Goal: Transaction & Acquisition: Purchase product/service

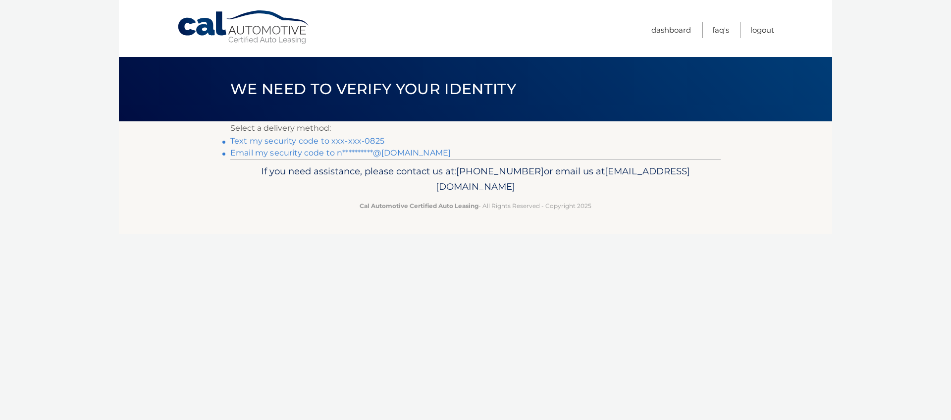
click at [332, 141] on link "Text my security code to xxx-xxx-0825" at bounding box center [307, 140] width 154 height 9
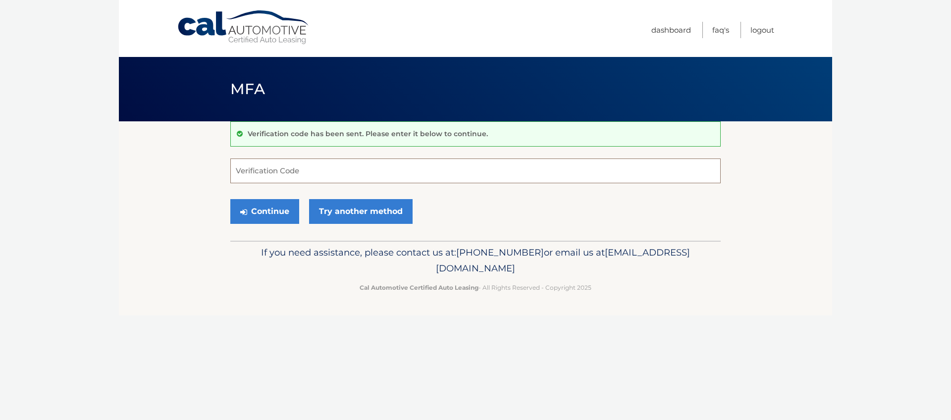
click at [300, 171] on input "Verification Code" at bounding box center [475, 171] width 490 height 25
type input "694632"
click at [272, 214] on button "Continue" at bounding box center [264, 211] width 69 height 25
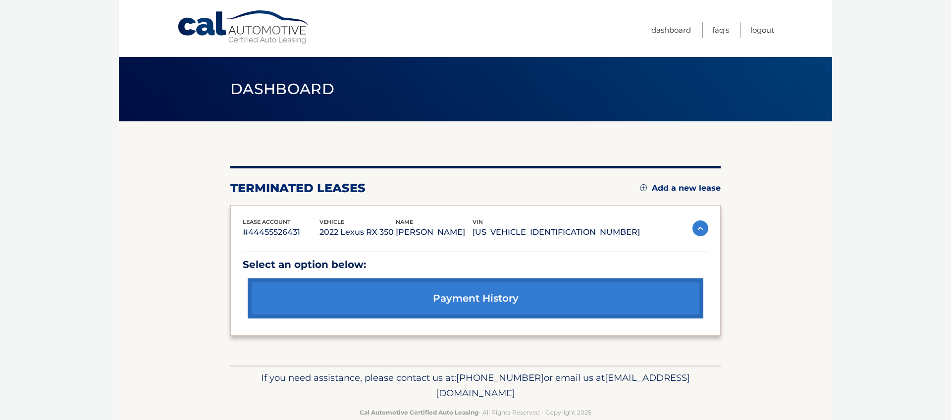
click at [462, 301] on link "payment history" at bounding box center [476, 298] width 456 height 40
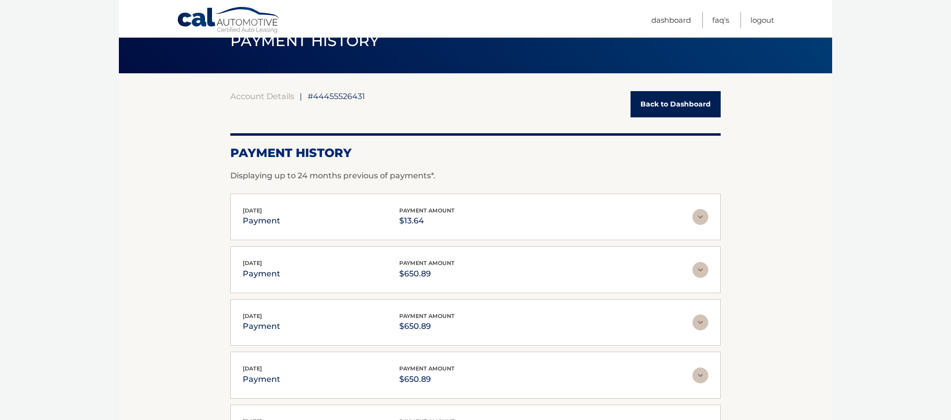
scroll to position [45, 0]
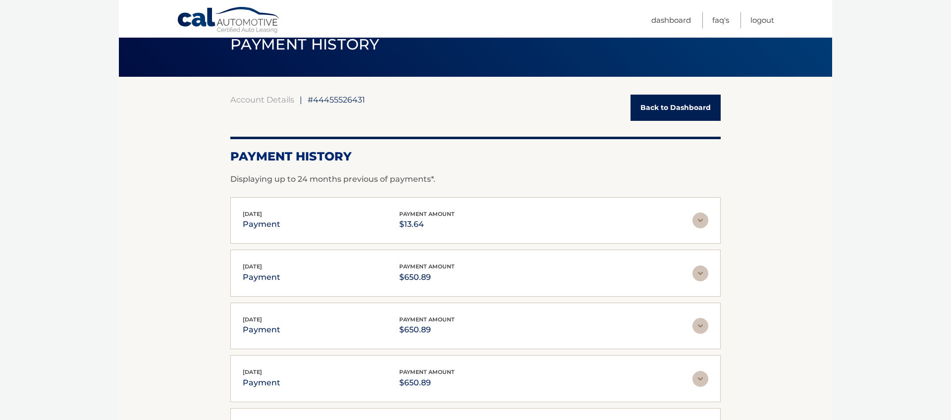
click at [701, 223] on img at bounding box center [700, 220] width 16 height 16
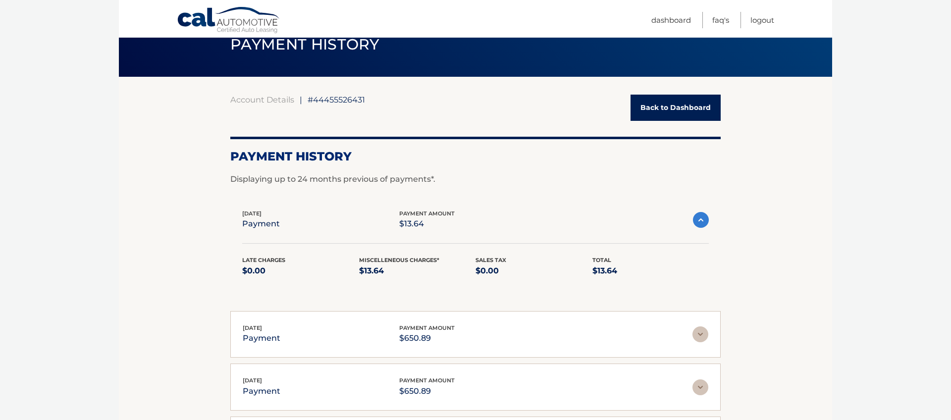
click at [700, 223] on img at bounding box center [701, 220] width 16 height 16
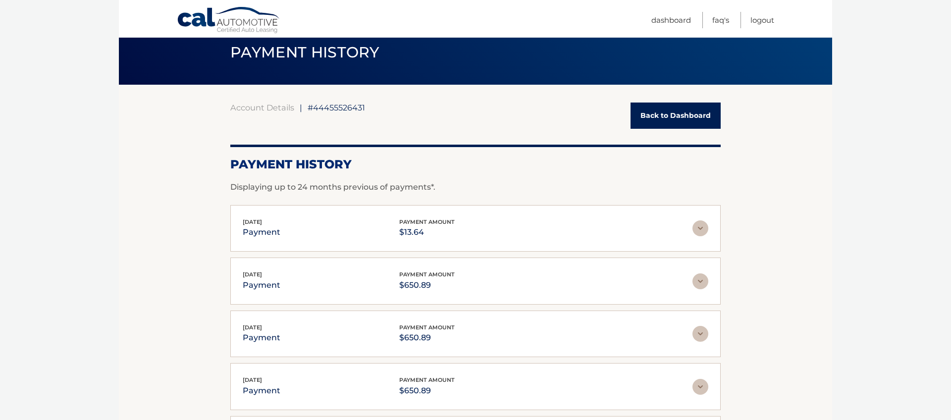
scroll to position [0, 0]
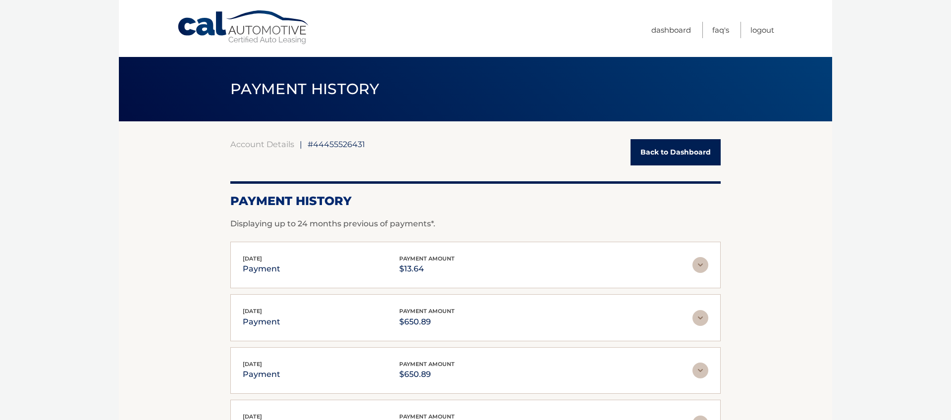
click at [679, 154] on link "Back to Dashboard" at bounding box center [676, 152] width 90 height 26
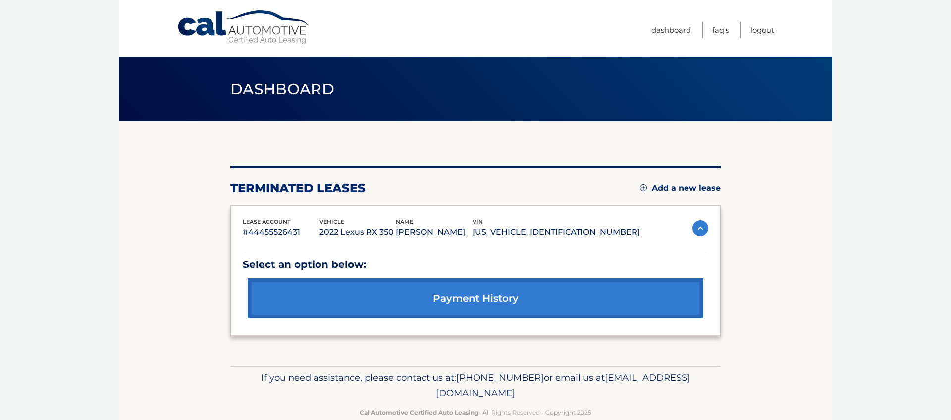
click at [262, 35] on link "Cal Automotive" at bounding box center [244, 27] width 134 height 35
click at [664, 31] on link "Dashboard" at bounding box center [671, 30] width 40 height 16
click at [482, 305] on link "payment history" at bounding box center [476, 298] width 456 height 40
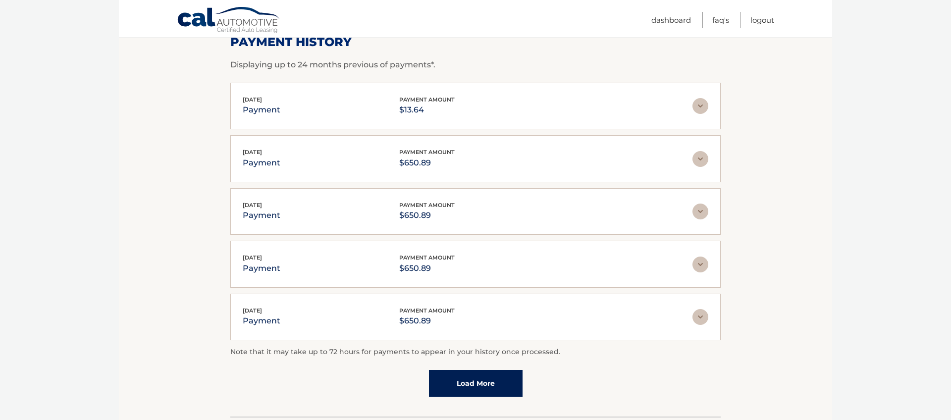
scroll to position [231, 0]
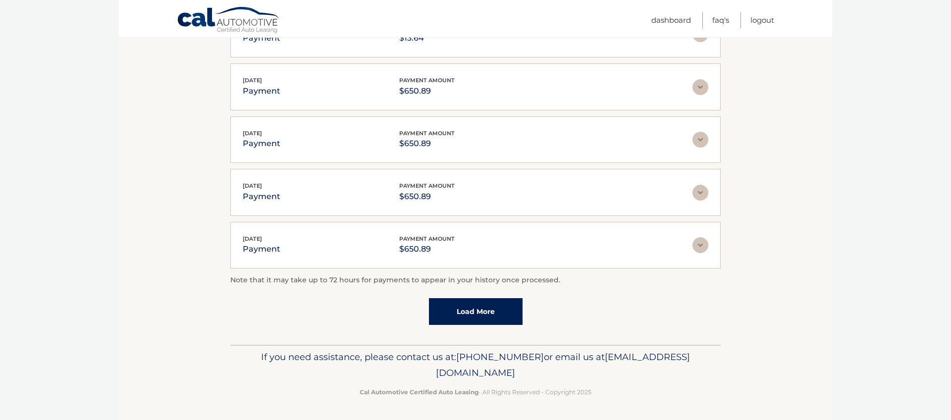
click at [493, 314] on link "Load More" at bounding box center [476, 311] width 94 height 27
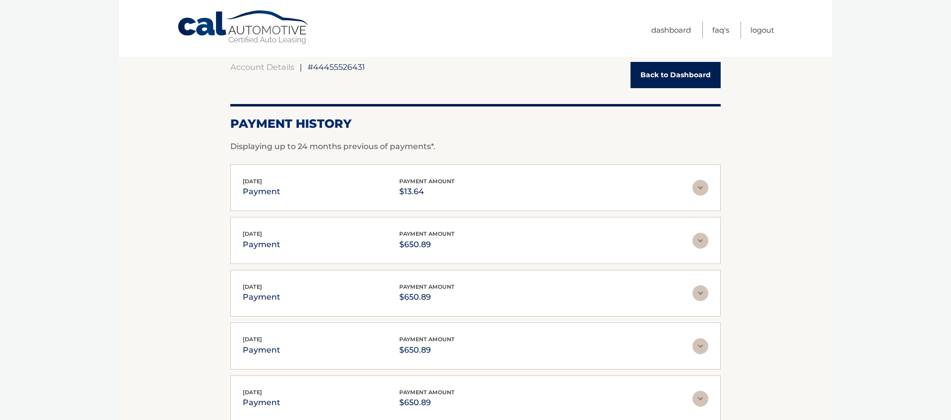
scroll to position [0, 0]
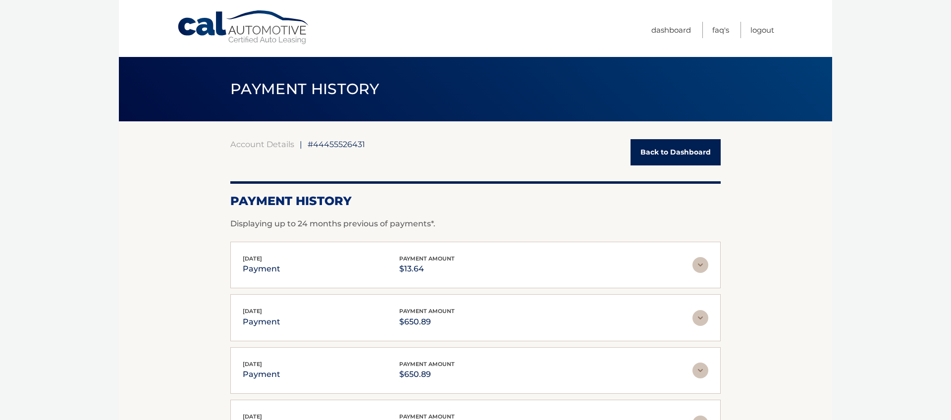
click at [701, 269] on img at bounding box center [700, 265] width 16 height 16
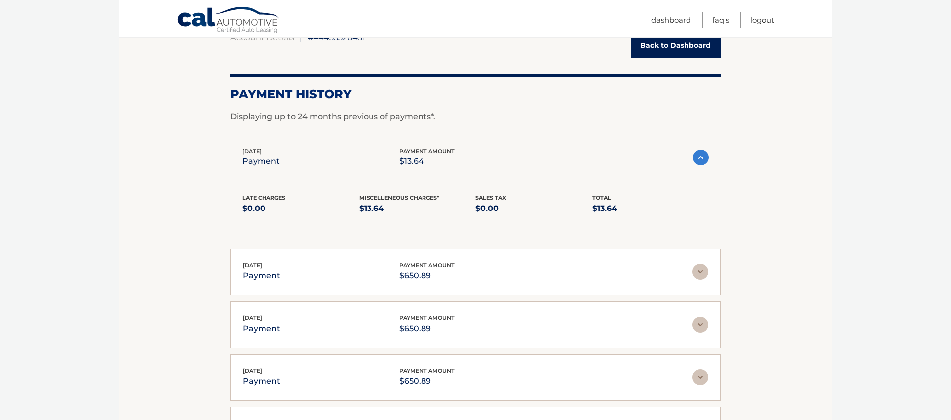
scroll to position [107, 0]
click at [699, 276] on img at bounding box center [700, 272] width 16 height 16
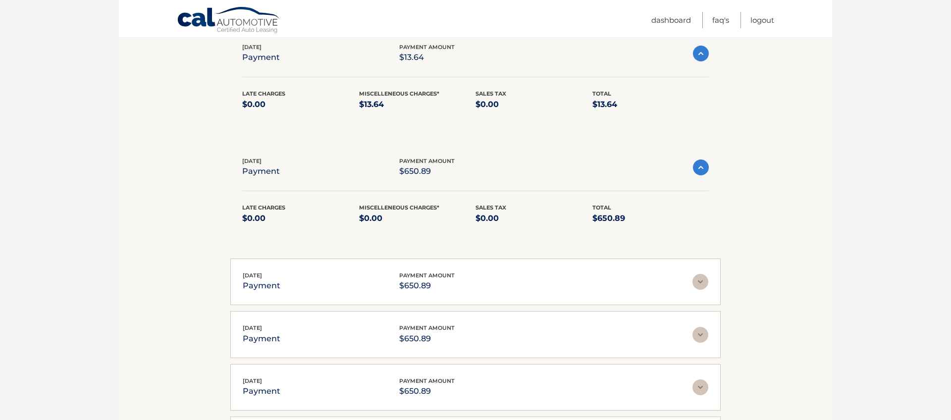
scroll to position [208, 0]
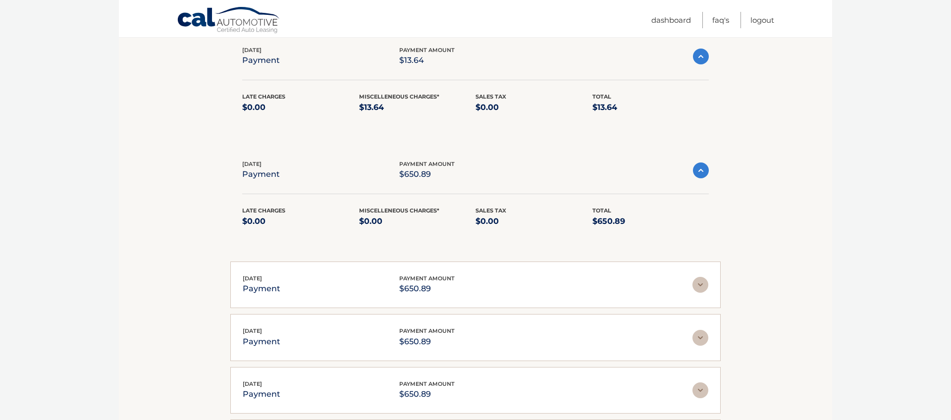
click at [701, 57] on img at bounding box center [701, 57] width 16 height 16
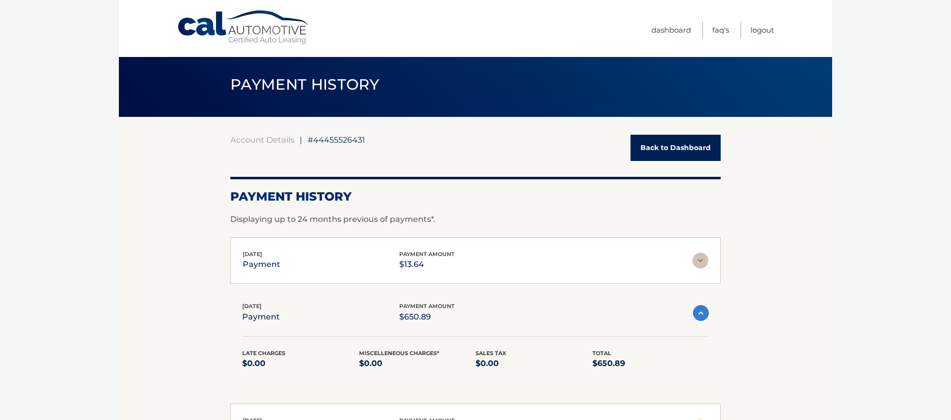
scroll to position [0, 0]
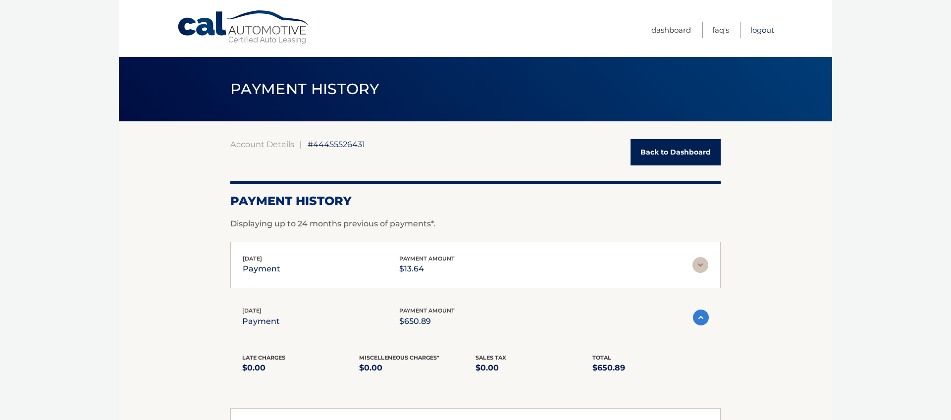
click at [759, 31] on link "Logout" at bounding box center [762, 30] width 24 height 16
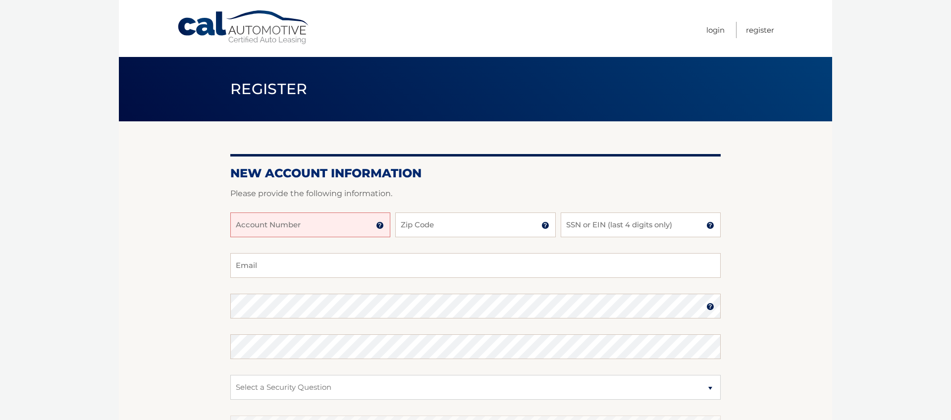
click at [320, 221] on input "Account Number" at bounding box center [310, 224] width 160 height 25
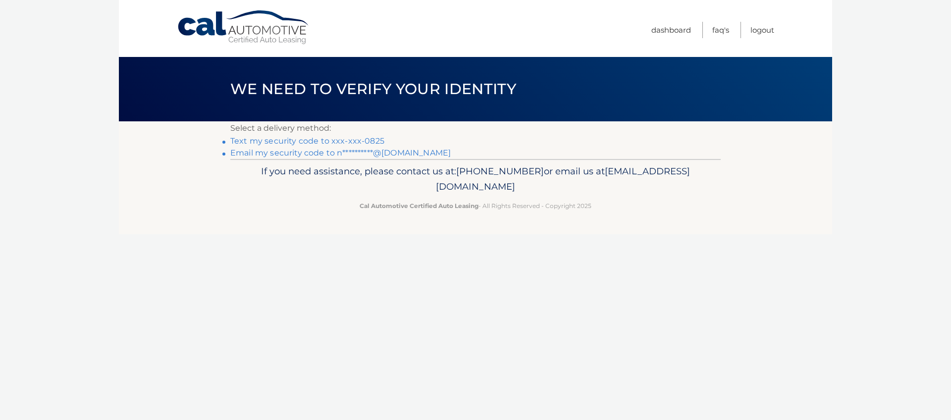
click at [301, 141] on link "Text my security code to xxx-xxx-0825" at bounding box center [307, 140] width 154 height 9
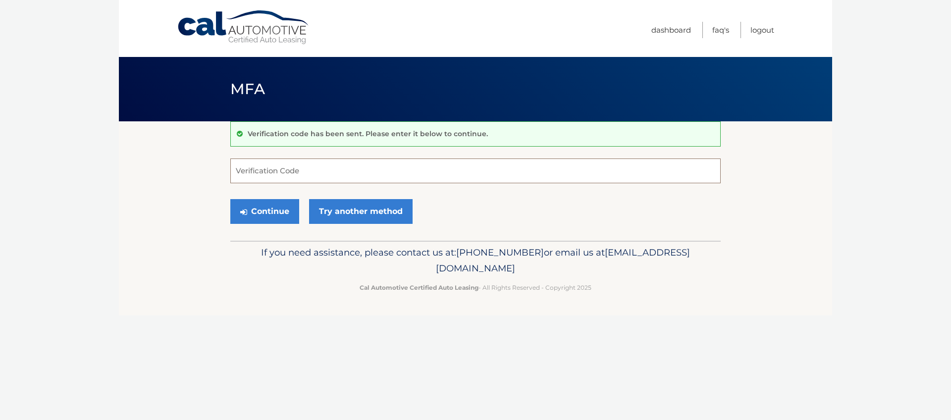
click at [308, 171] on input "Verification Code" at bounding box center [475, 171] width 490 height 25
type input "842330"
click at [266, 212] on button "Continue" at bounding box center [264, 211] width 69 height 25
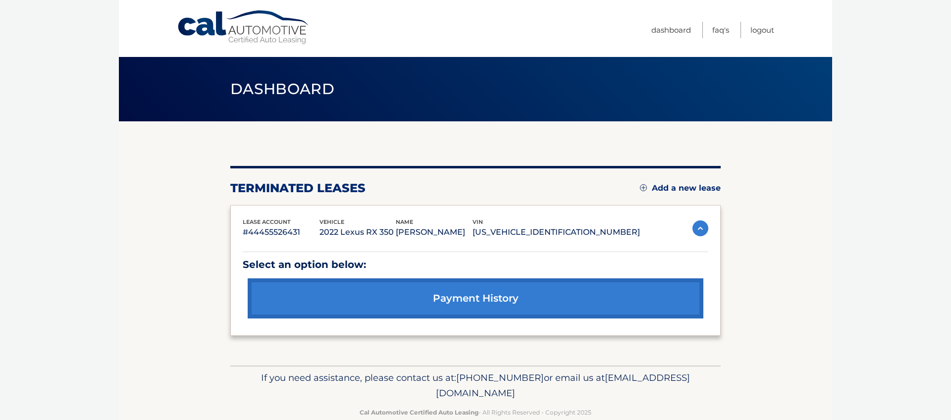
click at [498, 296] on link "payment history" at bounding box center [476, 298] width 456 height 40
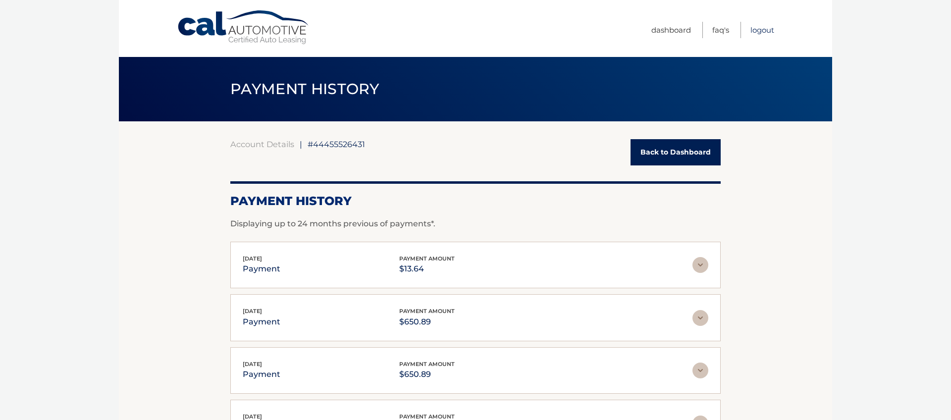
click at [760, 32] on link "Logout" at bounding box center [762, 30] width 24 height 16
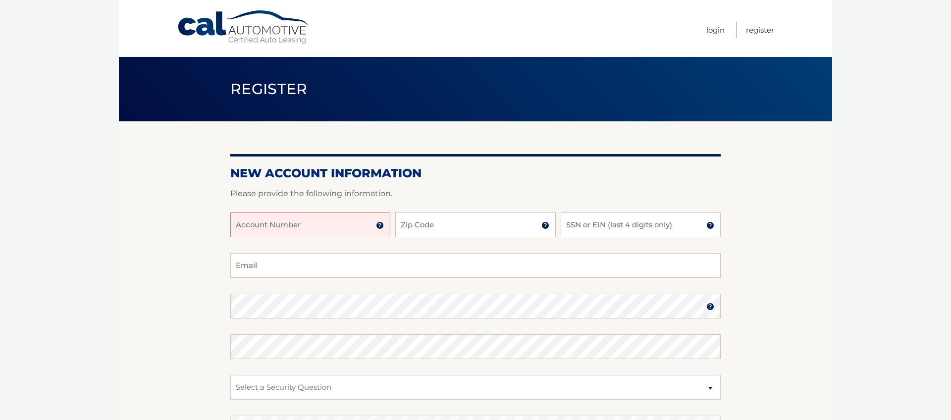
click at [304, 218] on input "Account Number" at bounding box center [310, 224] width 160 height 25
type input "44455937623"
click at [460, 226] on input "Zip Code" at bounding box center [475, 224] width 160 height 25
type input "11432"
click at [589, 229] on input "SSN or EIN (last 4 digits only)" at bounding box center [641, 224] width 160 height 25
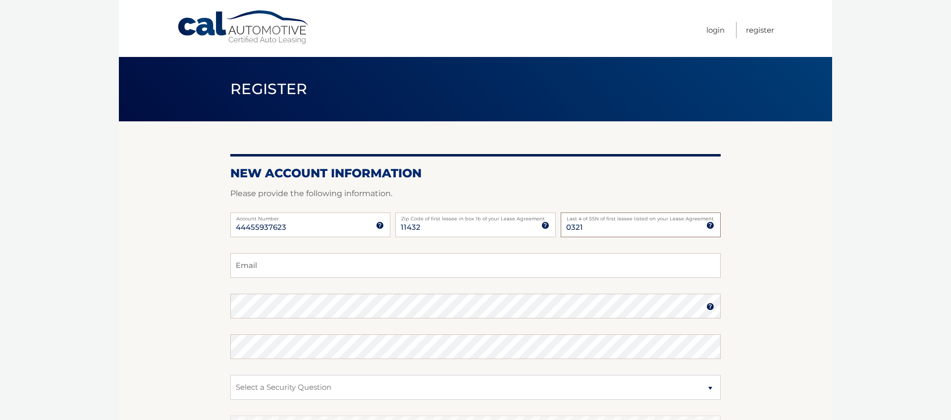
scroll to position [0, 0]
type input "0321"
click at [366, 262] on input "Email" at bounding box center [475, 265] width 490 height 25
type input "ninakoyonov@yahoo.com"
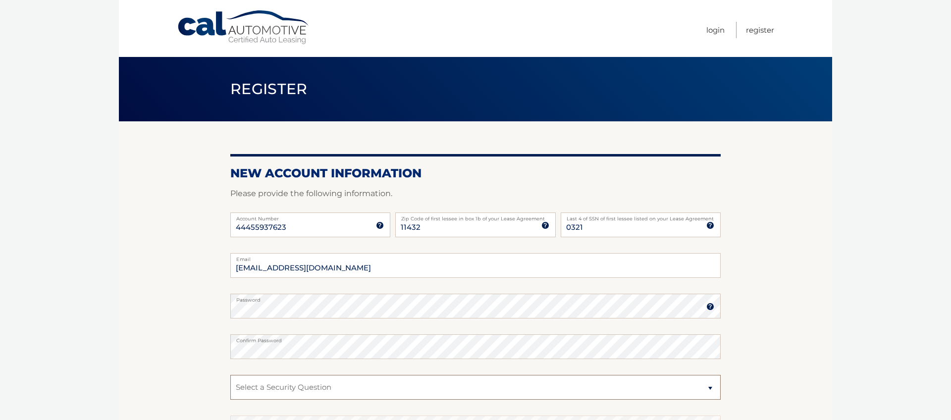
click at [242, 387] on select "Select a Security Question What was the name of your elementary school? What is…" at bounding box center [475, 387] width 490 height 25
select select "2"
click at [230, 375] on select "Select a Security Question What was the name of your elementary school? What is…" at bounding box center [475, 387] width 490 height 25
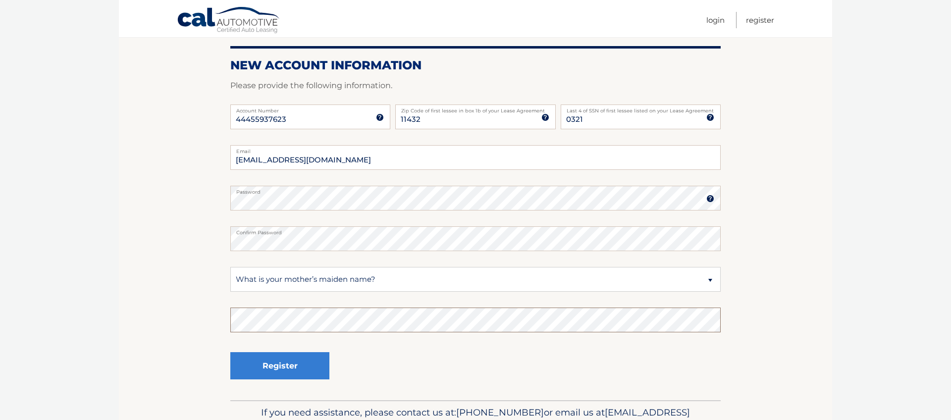
scroll to position [106, 0]
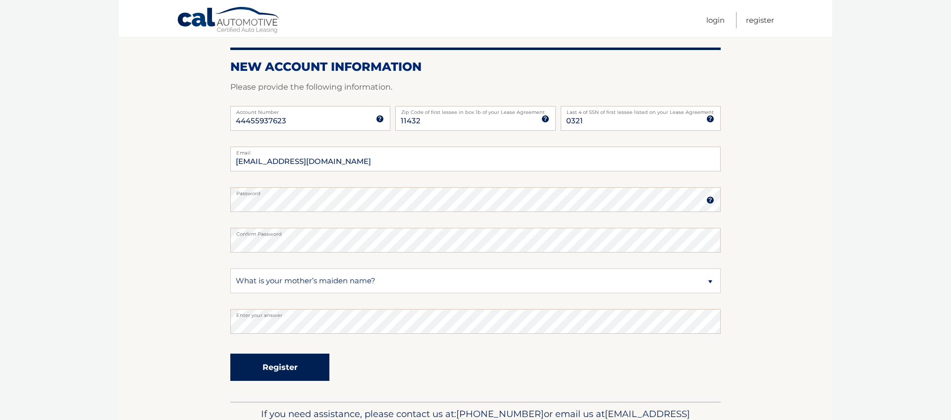
click at [283, 371] on button "Register" at bounding box center [279, 367] width 99 height 27
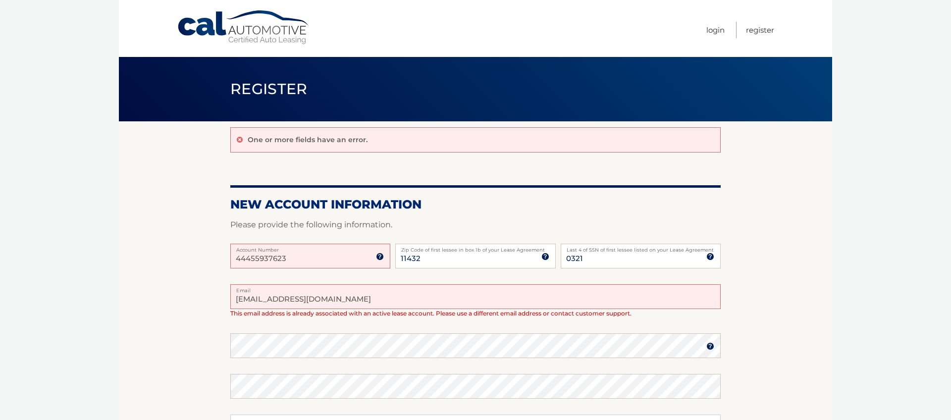
click at [342, 297] on input "ninakoyonov@yahoo.com" at bounding box center [475, 296] width 490 height 25
type input "n"
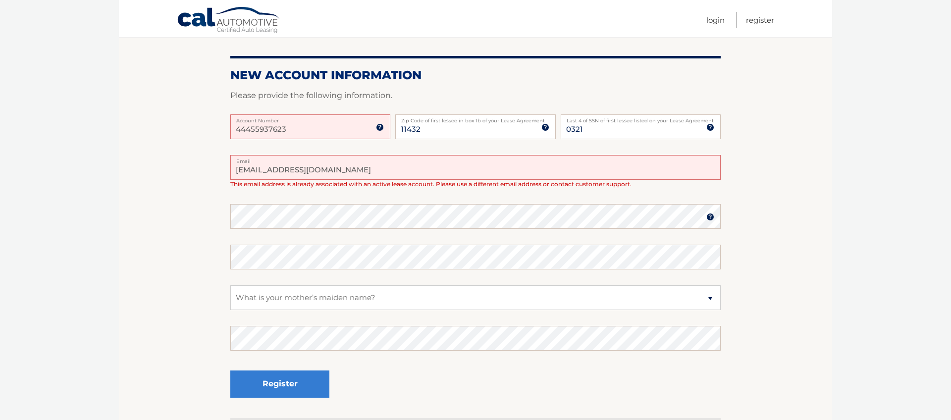
scroll to position [203, 0]
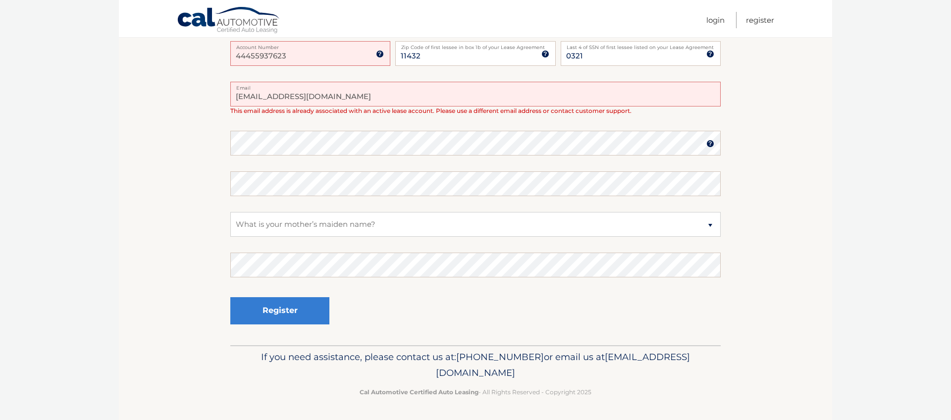
type input "browbynina@gmail.com"
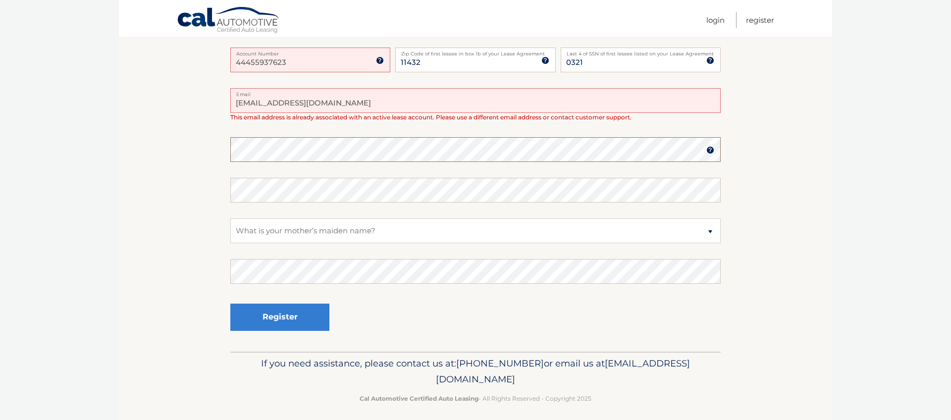
scroll to position [196, 0]
click at [262, 229] on select "Select a Security Question What was the name of your elementary school? What is…" at bounding box center [475, 231] width 490 height 25
click at [230, 219] on select "Select a Security Question What was the name of your elementary school? What is…" at bounding box center [475, 231] width 490 height 25
click at [290, 320] on button "Register" at bounding box center [279, 317] width 99 height 27
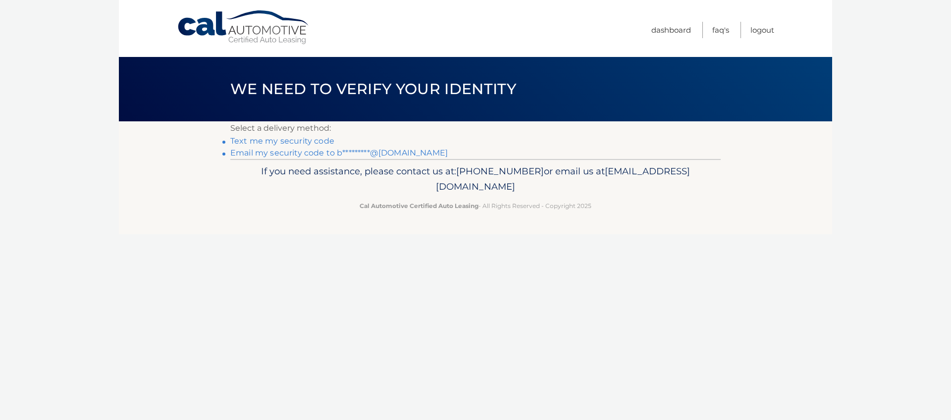
click at [289, 143] on link "Text me my security code" at bounding box center [282, 140] width 104 height 9
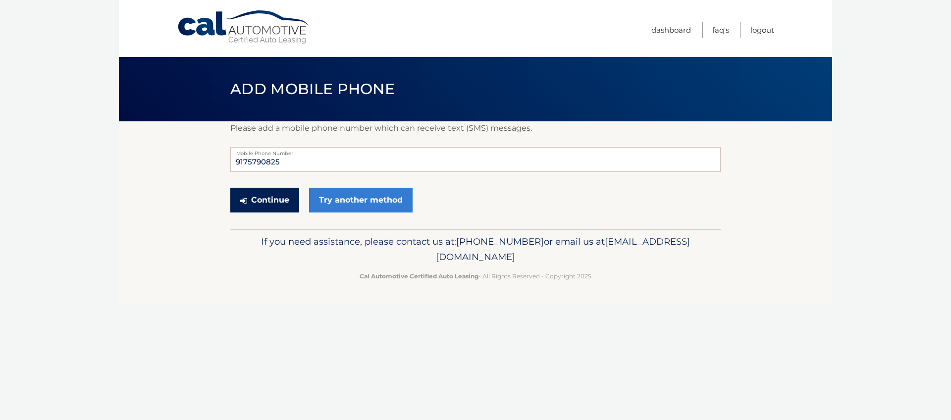
click at [256, 203] on button "Continue" at bounding box center [264, 200] width 69 height 25
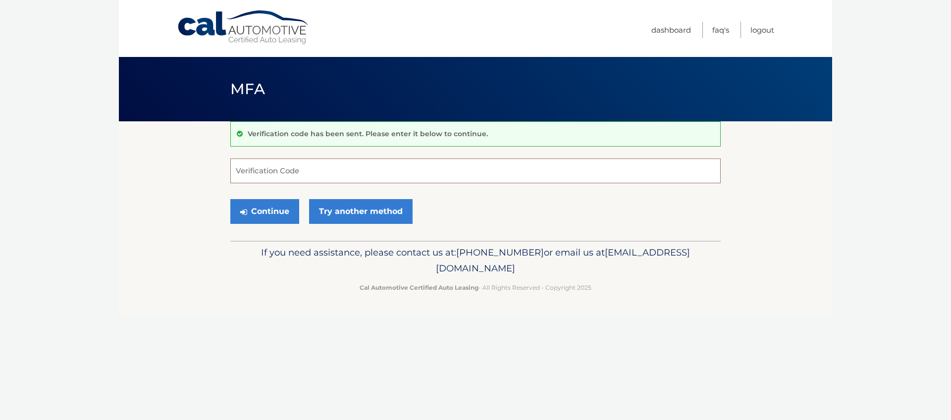
click at [301, 173] on input "Verification Code" at bounding box center [475, 171] width 490 height 25
type input "443353"
click at [267, 211] on button "Continue" at bounding box center [264, 211] width 69 height 25
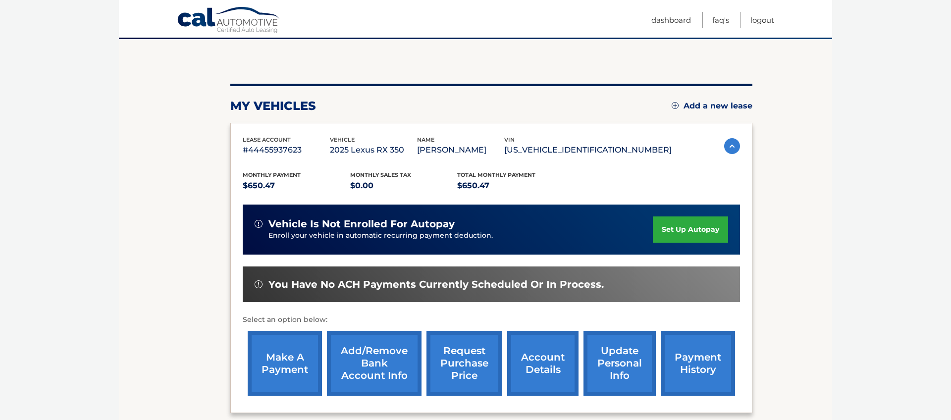
scroll to position [114, 0]
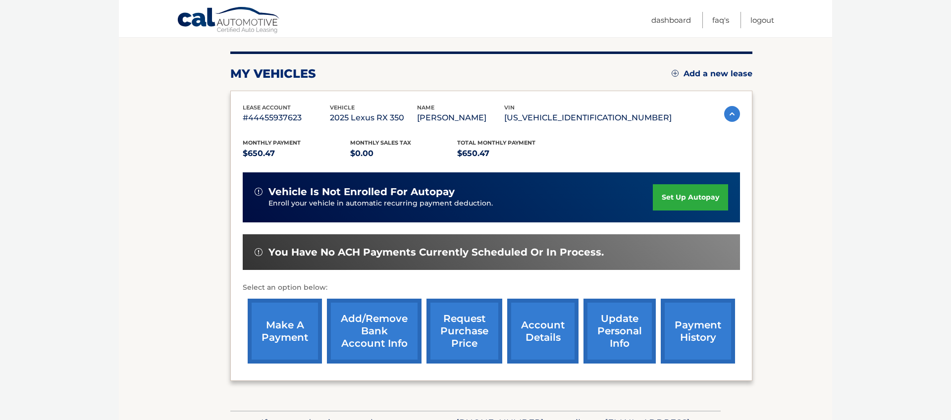
click at [680, 201] on link "set up autopay" at bounding box center [690, 197] width 75 height 26
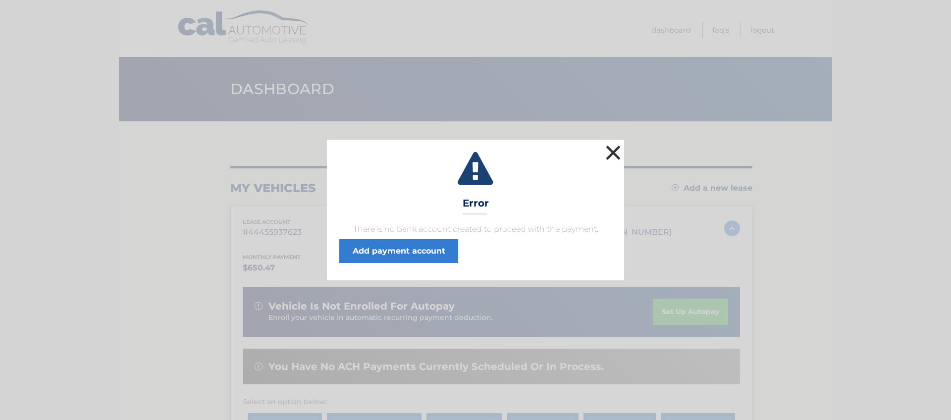
click at [608, 155] on button "×" at bounding box center [613, 153] width 20 height 20
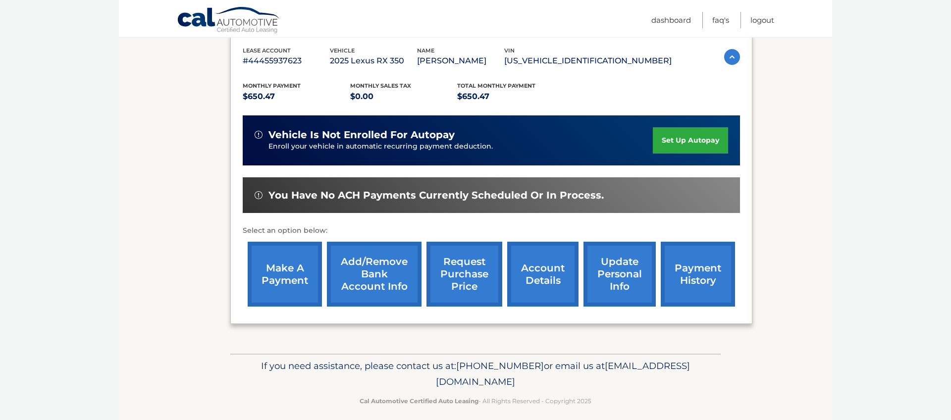
scroll to position [180, 0]
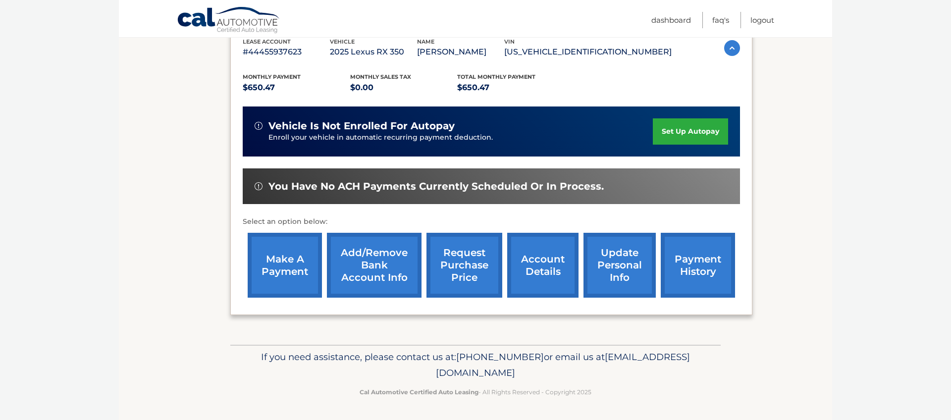
click at [295, 268] on link "make a payment" at bounding box center [285, 265] width 74 height 65
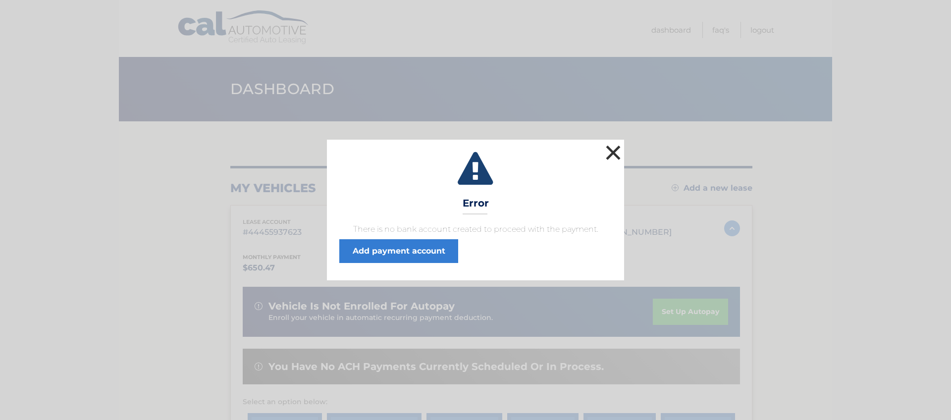
click at [615, 155] on button "×" at bounding box center [613, 153] width 20 height 20
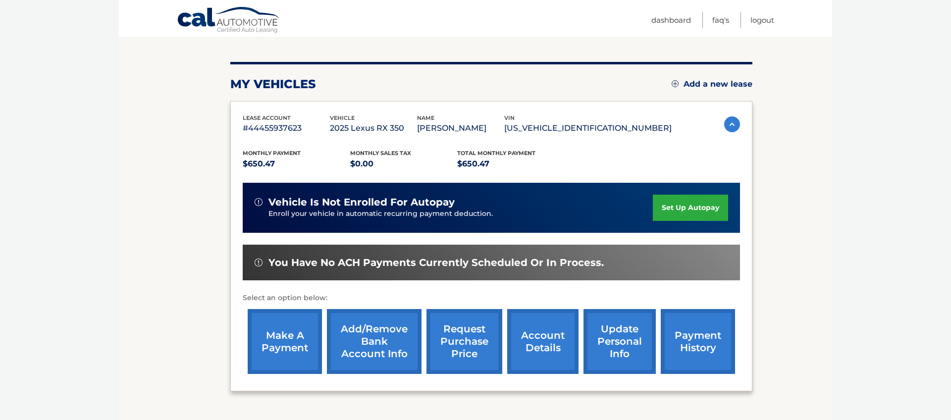
scroll to position [105, 0]
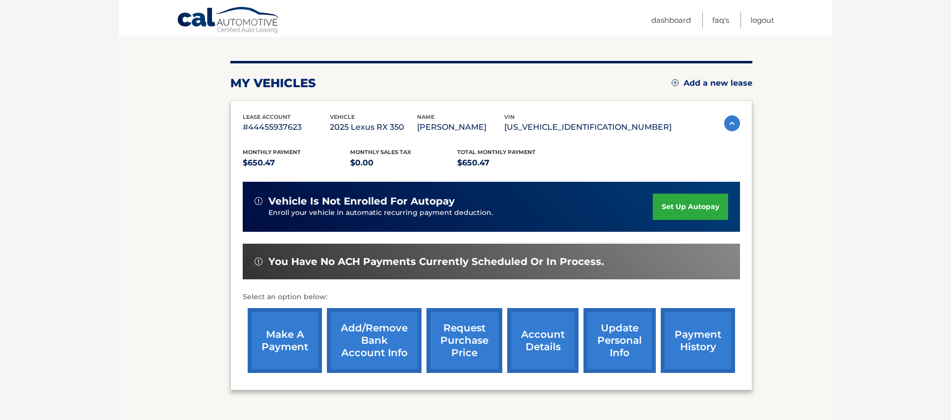
click at [693, 352] on link "payment history" at bounding box center [698, 340] width 74 height 65
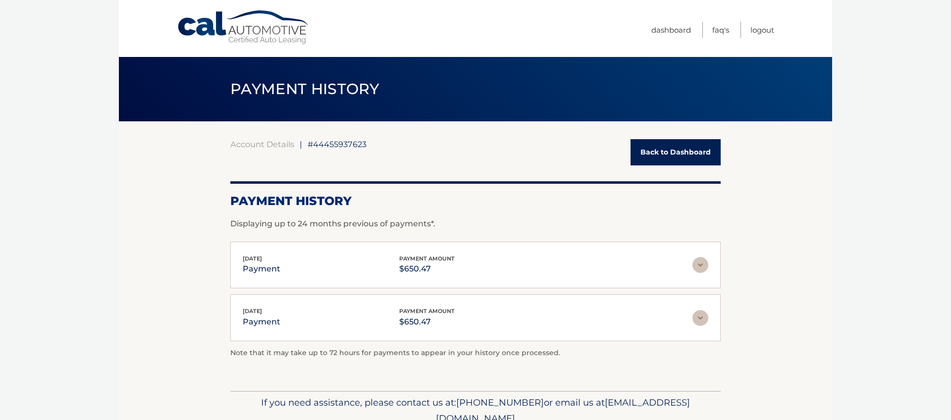
scroll to position [46, 0]
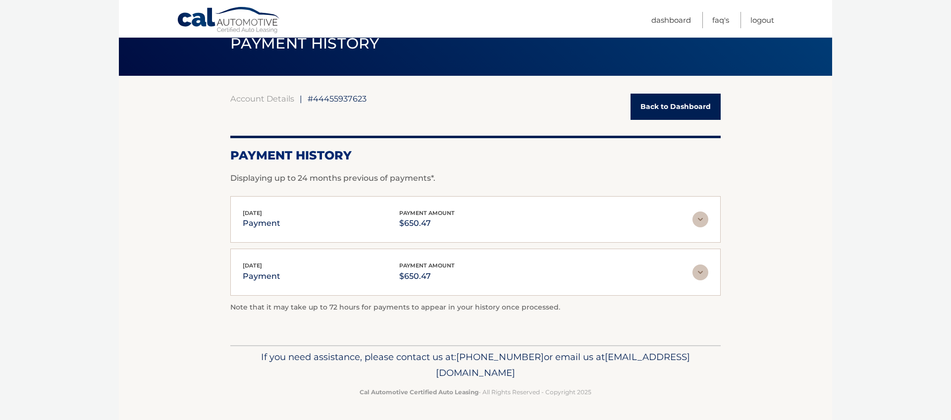
click at [702, 223] on img at bounding box center [700, 220] width 16 height 16
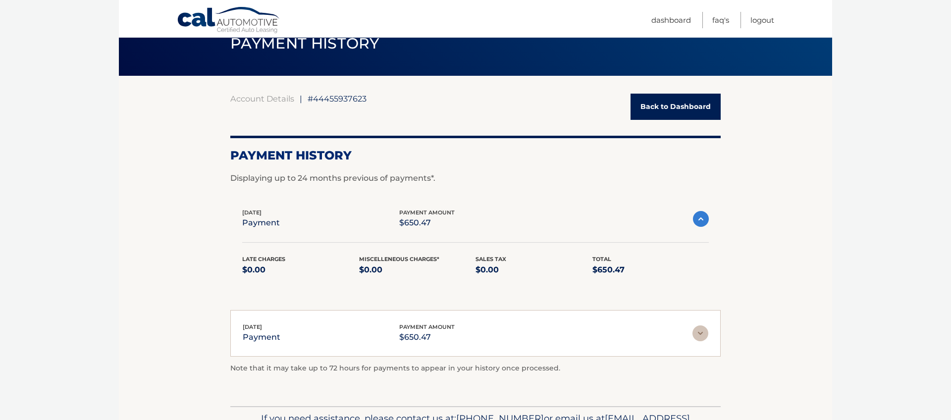
click at [775, 240] on section "Account Details | #44455937623 Back to Dashboard Payment History Displaying up …" at bounding box center [475, 241] width 713 height 330
click at [703, 337] on img at bounding box center [700, 333] width 16 height 16
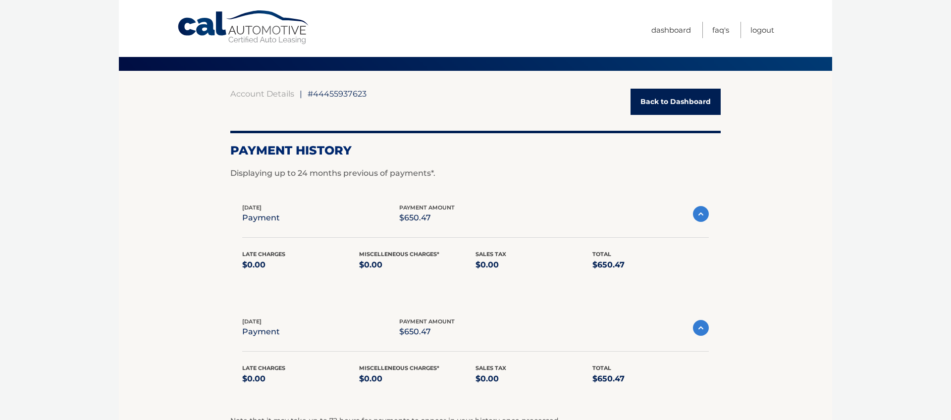
scroll to position [0, 0]
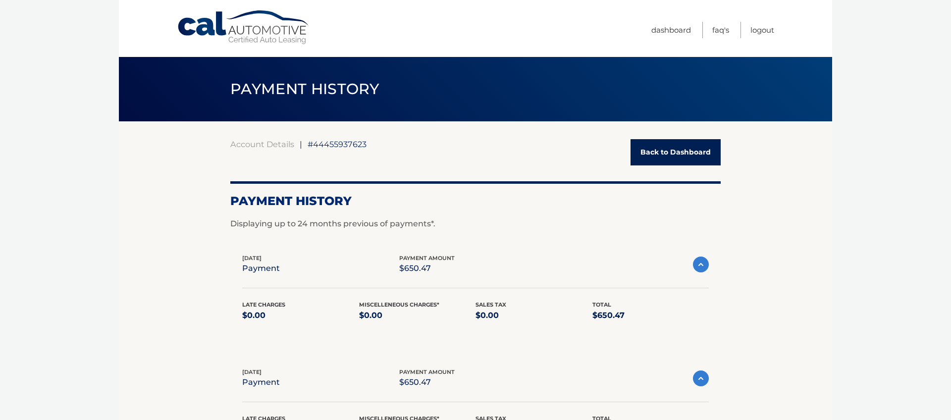
click at [676, 158] on link "Back to Dashboard" at bounding box center [676, 152] width 90 height 26
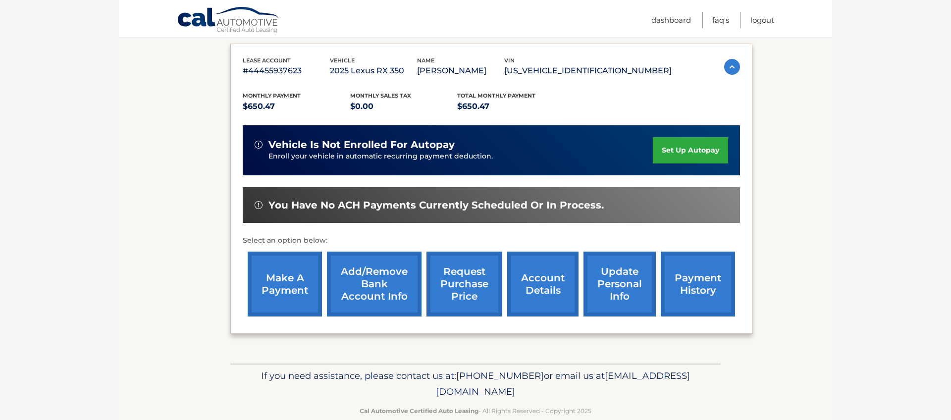
scroll to position [180, 0]
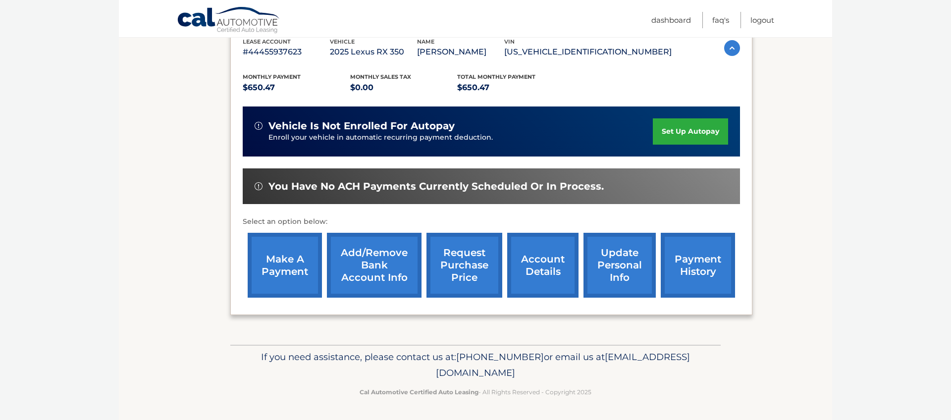
click at [536, 275] on link "account details" at bounding box center [542, 265] width 71 height 65
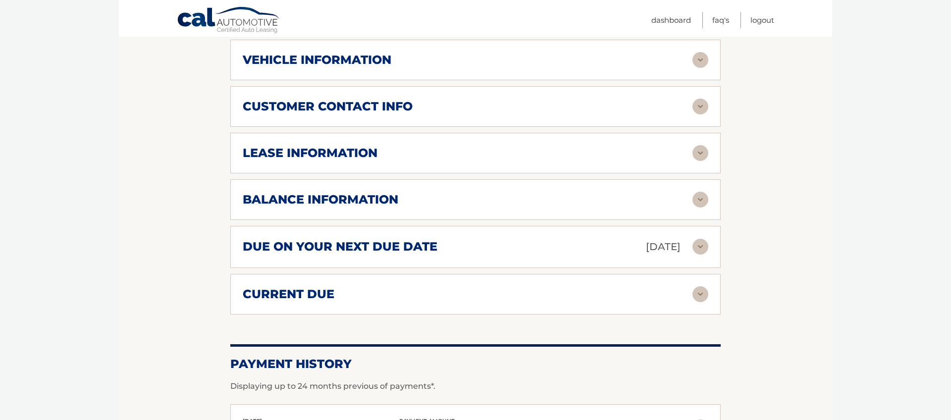
scroll to position [487, 0]
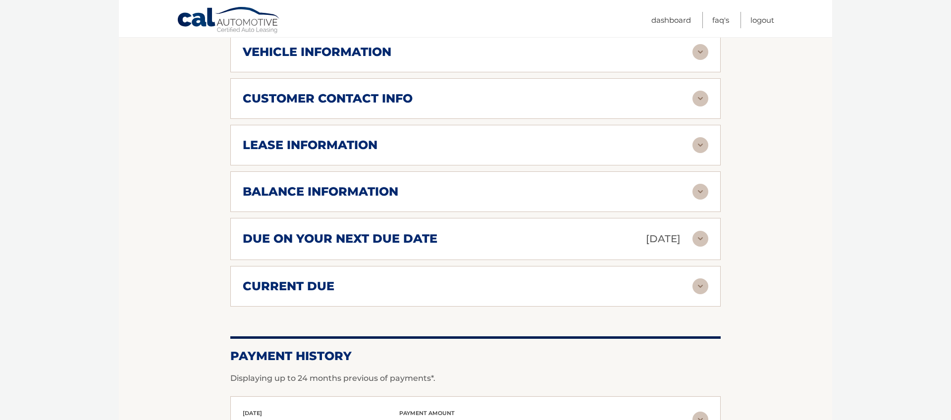
click at [701, 241] on img at bounding box center [700, 239] width 16 height 16
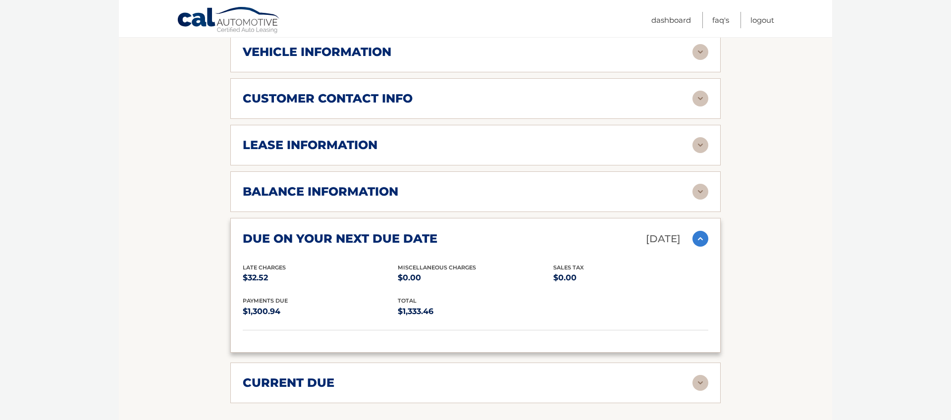
click at [702, 241] on img at bounding box center [700, 239] width 16 height 16
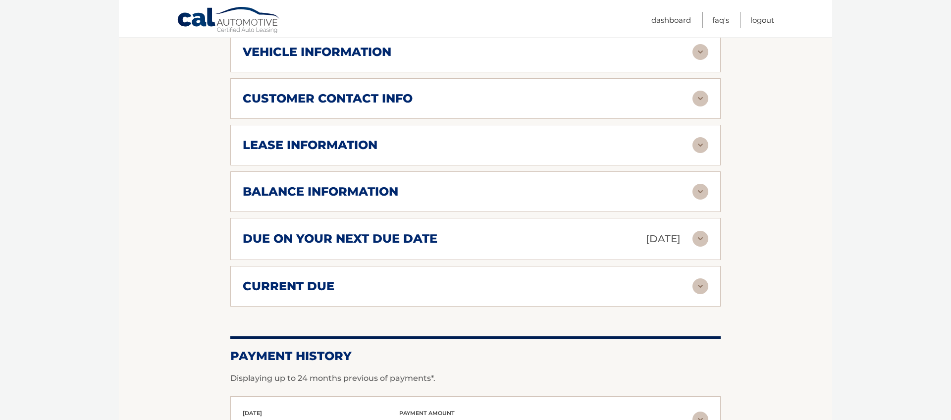
click at [700, 288] on img at bounding box center [700, 286] width 16 height 16
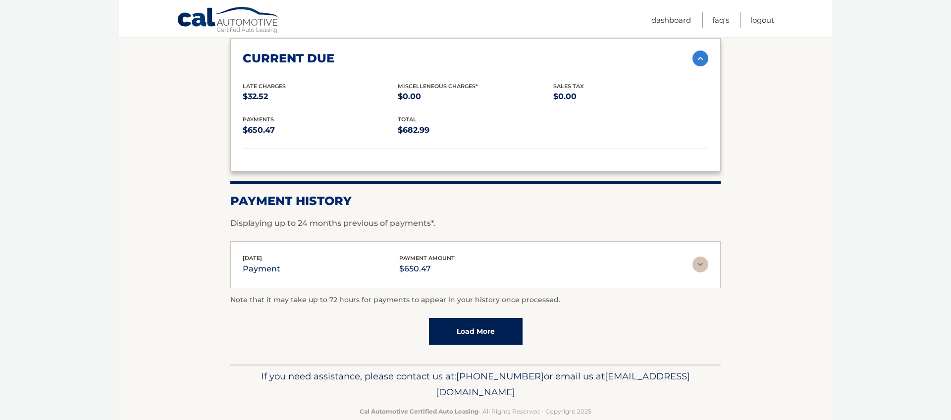
scroll to position [734, 0]
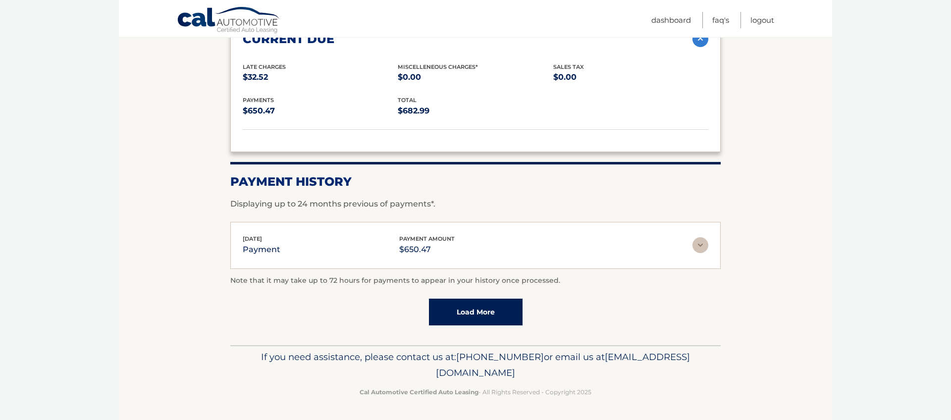
click at [482, 314] on link "Load More" at bounding box center [476, 312] width 94 height 27
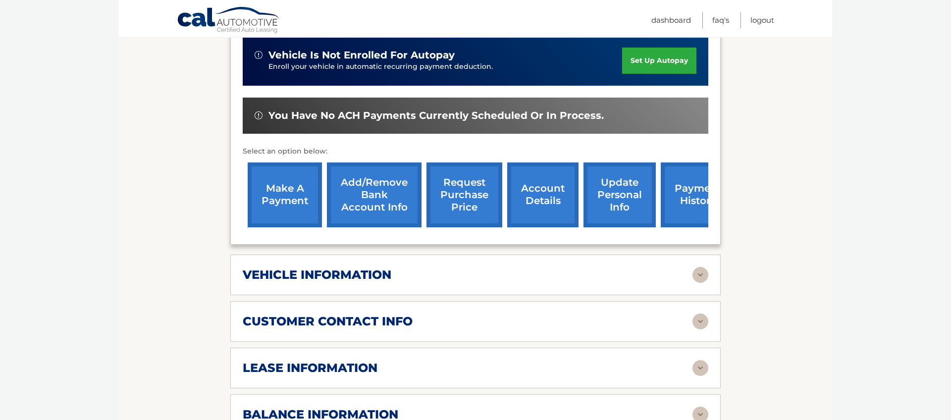
scroll to position [264, 0]
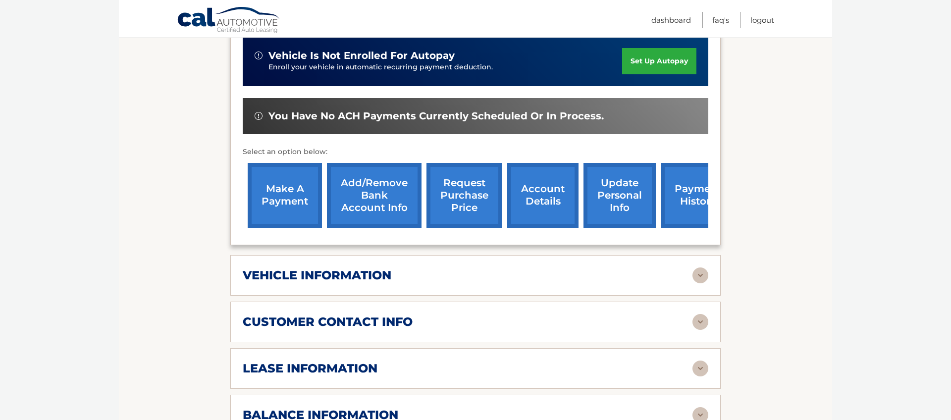
click at [283, 205] on link "make a payment" at bounding box center [285, 195] width 74 height 65
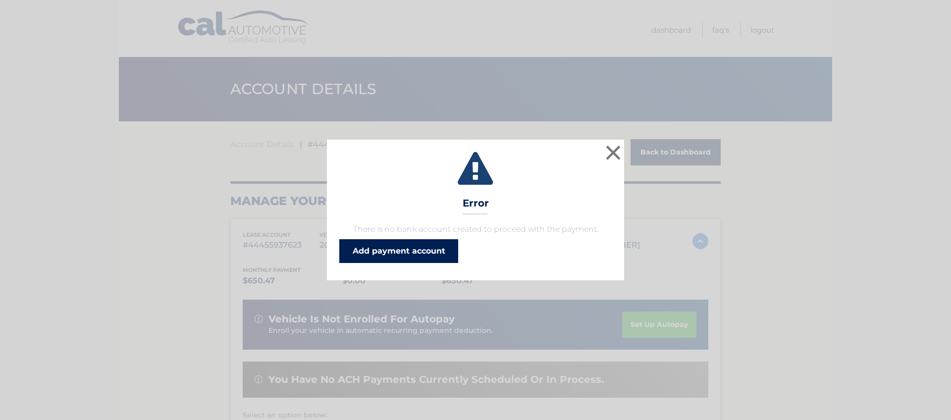
click at [407, 252] on link "Add payment account" at bounding box center [398, 251] width 119 height 24
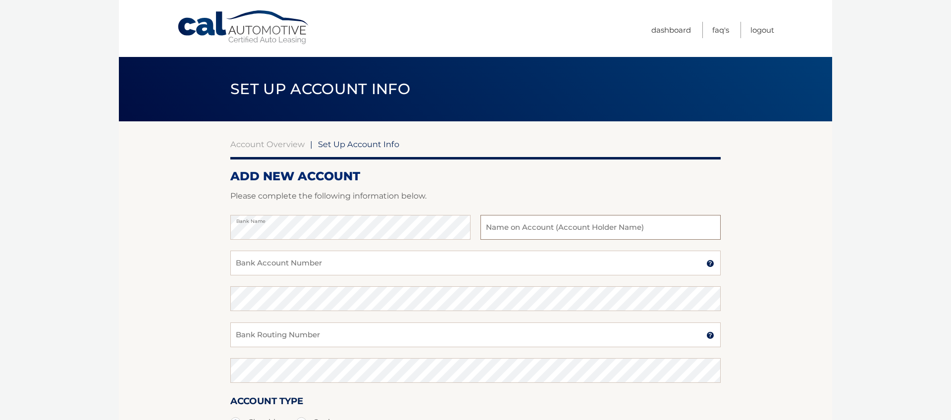
click at [507, 229] on input "text" at bounding box center [600, 227] width 240 height 25
type input "[PERSON_NAME]"
click at [294, 267] on input "Bank Account Number" at bounding box center [475, 263] width 490 height 25
type input "0"
type input "827419946"
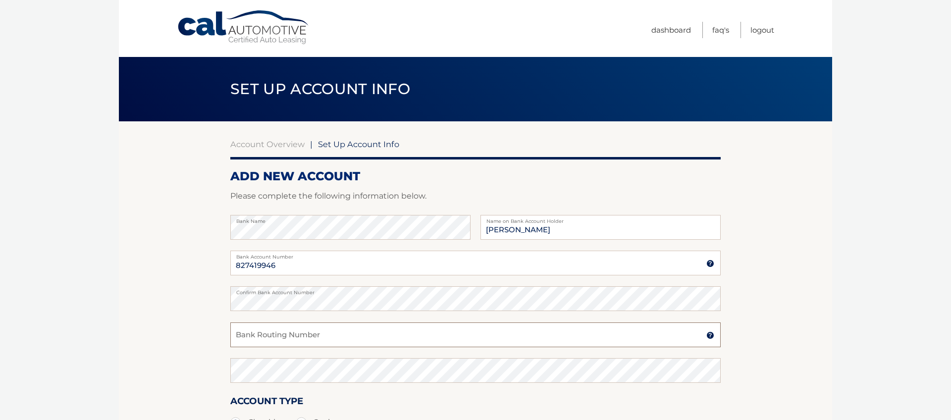
click at [251, 337] on input "Bank Routing Number" at bounding box center [475, 334] width 490 height 25
type input "021000021"
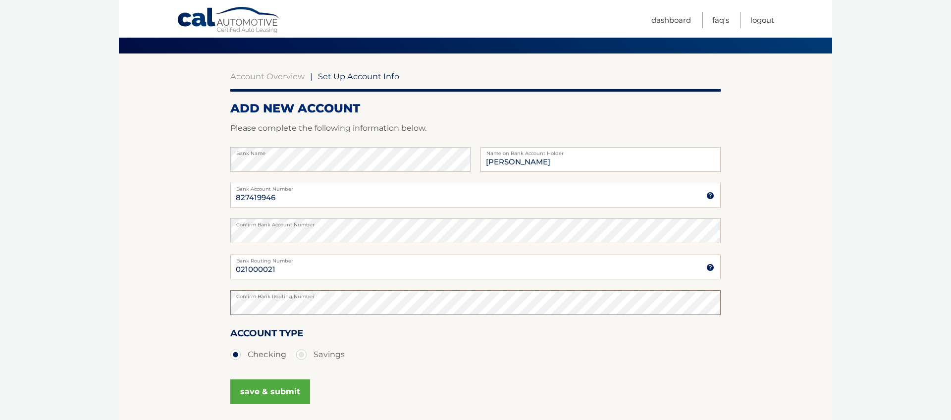
scroll to position [155, 0]
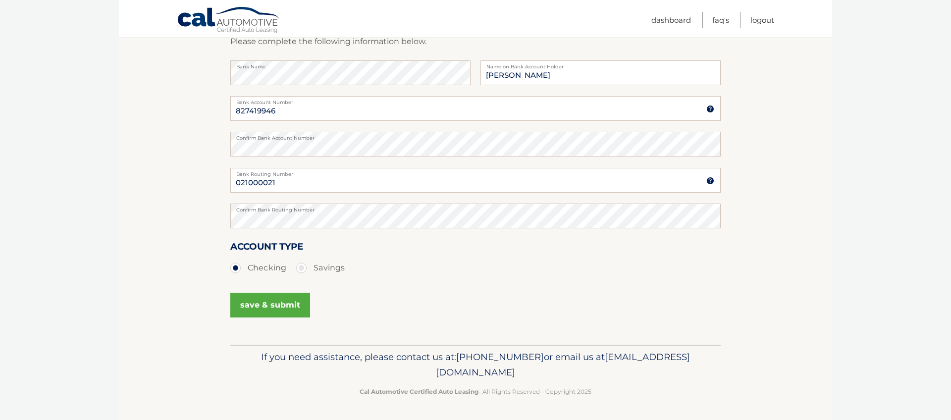
click at [265, 306] on button "save & submit" at bounding box center [270, 305] width 80 height 25
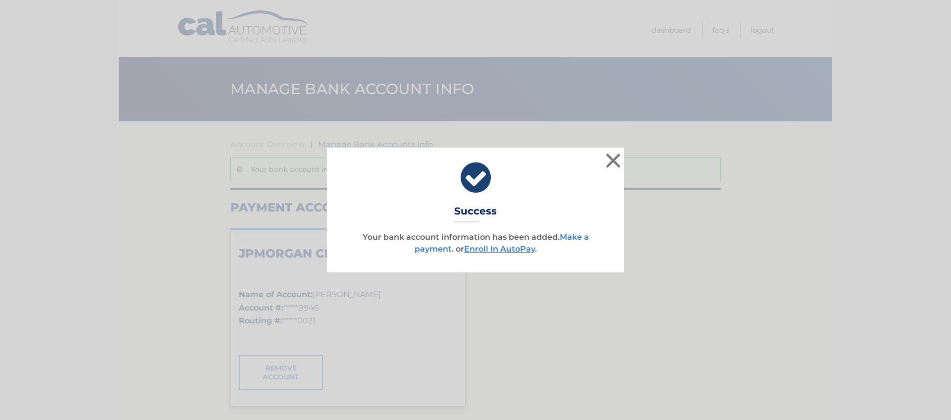
click at [577, 239] on link "Make a payment" at bounding box center [502, 242] width 174 height 21
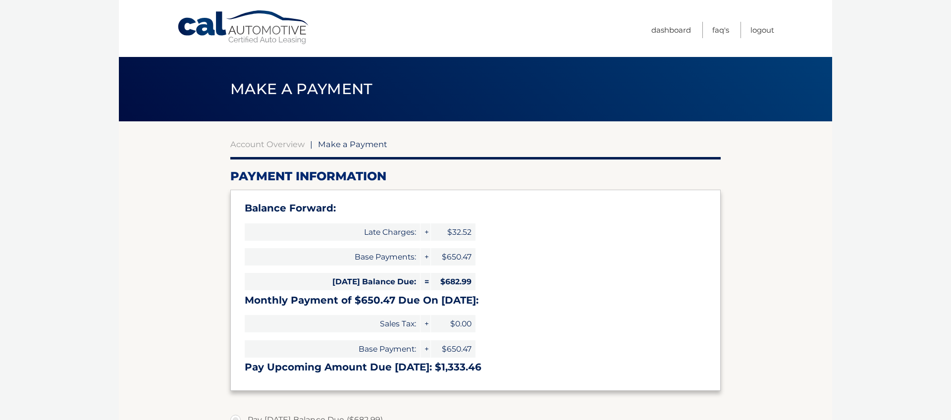
select select "NjIzMTc3Y2YtNDJlYi00MzExLWE4OGEtODkzMGNkZDk1YWY4"
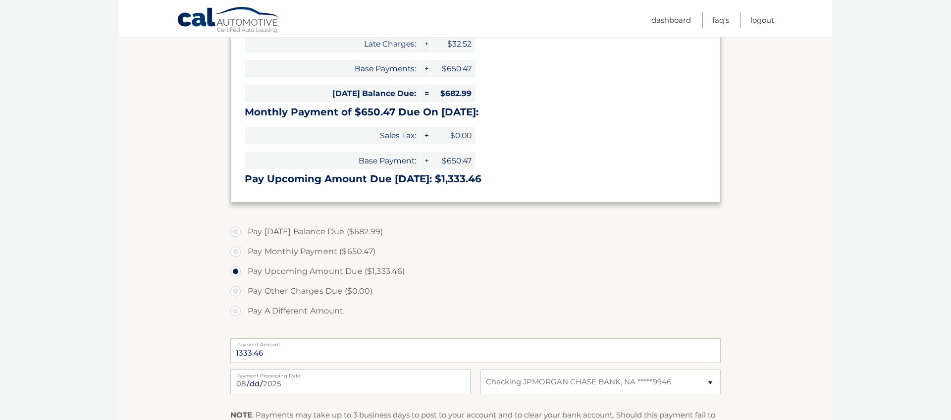
scroll to position [190, 0]
click at [235, 251] on label "Pay Monthly Payment ($650.47)" at bounding box center [475, 250] width 490 height 20
click at [235, 251] on input "Pay Monthly Payment ($650.47)" at bounding box center [239, 248] width 10 height 16
radio input "true"
type input "650.47"
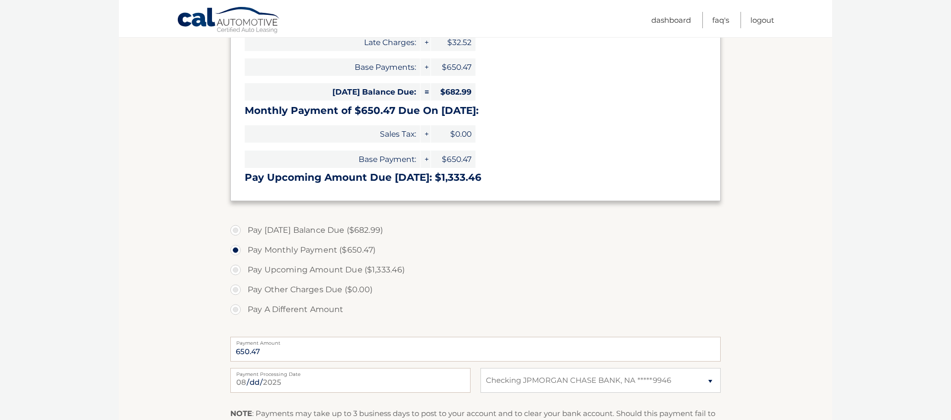
click at [237, 228] on label "Pay Today's Balance Due ($682.99)" at bounding box center [475, 230] width 490 height 20
click at [237, 228] on input "Pay Today's Balance Due ($682.99)" at bounding box center [239, 228] width 10 height 16
radio input "true"
type input "682.99"
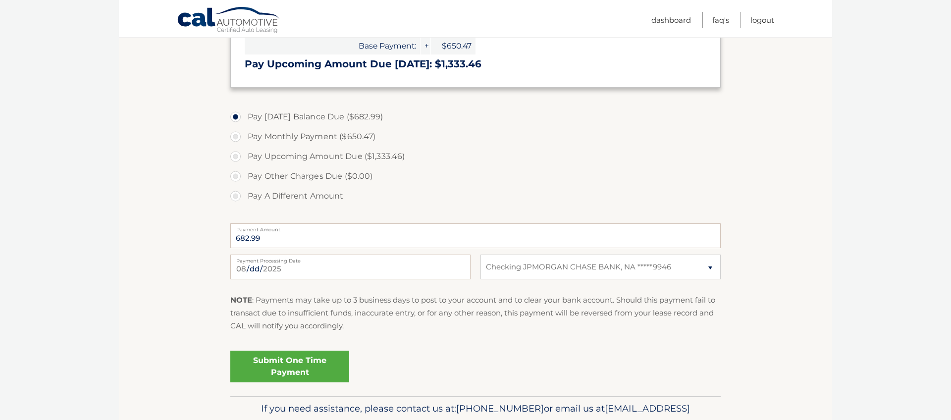
scroll to position [355, 0]
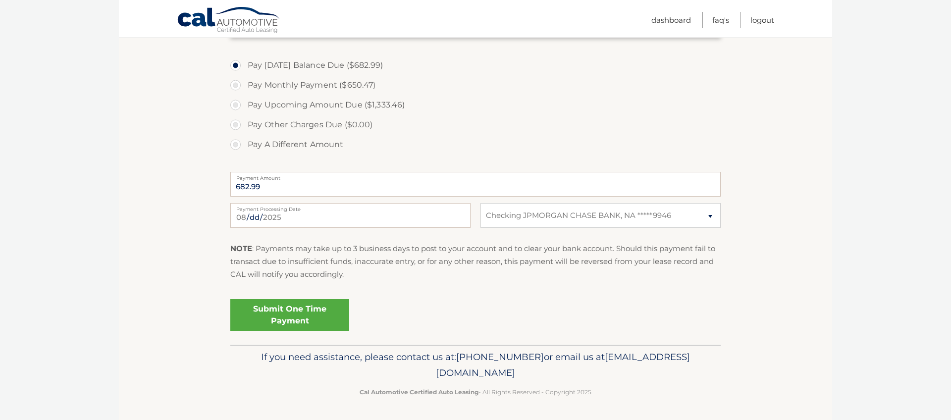
click at [300, 317] on link "Submit One Time Payment" at bounding box center [289, 315] width 119 height 32
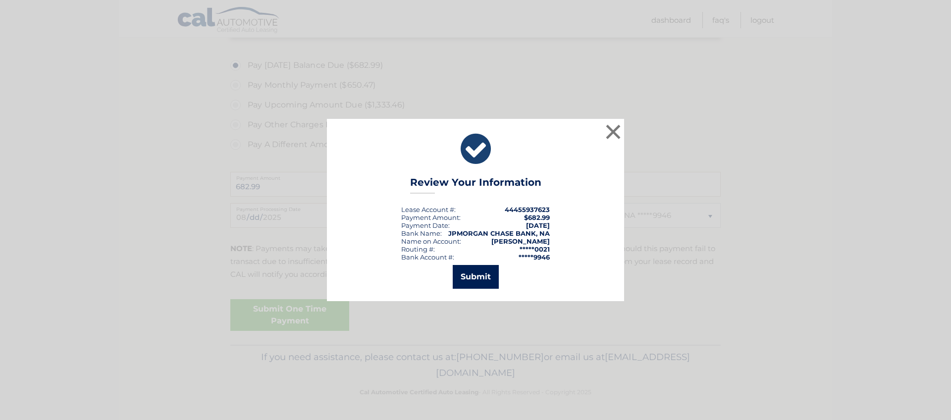
click at [475, 280] on button "Submit" at bounding box center [476, 277] width 46 height 24
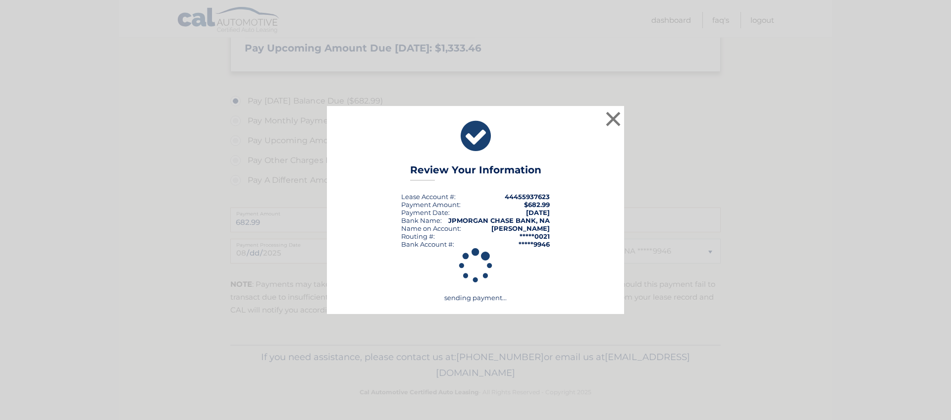
scroll to position [319, 0]
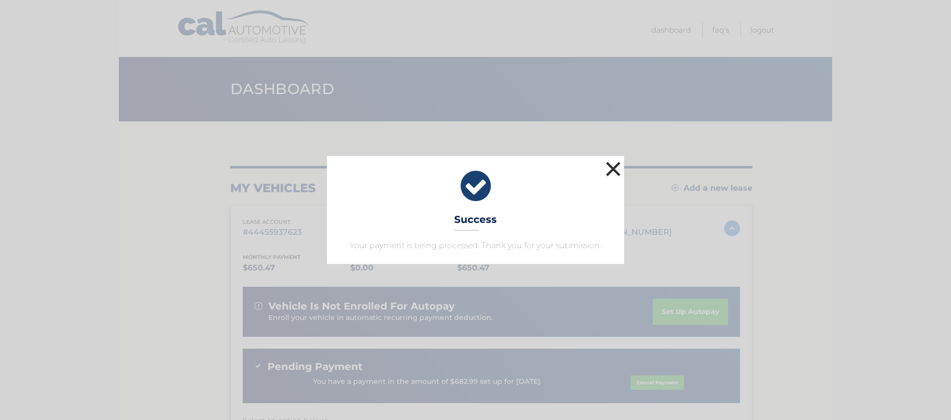
click at [612, 169] on button "×" at bounding box center [613, 169] width 20 height 20
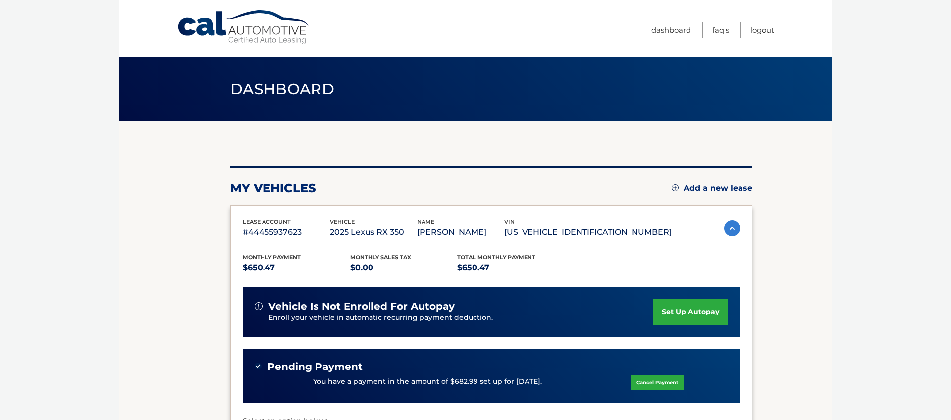
click at [669, 318] on link "set up autopay" at bounding box center [690, 312] width 75 height 26
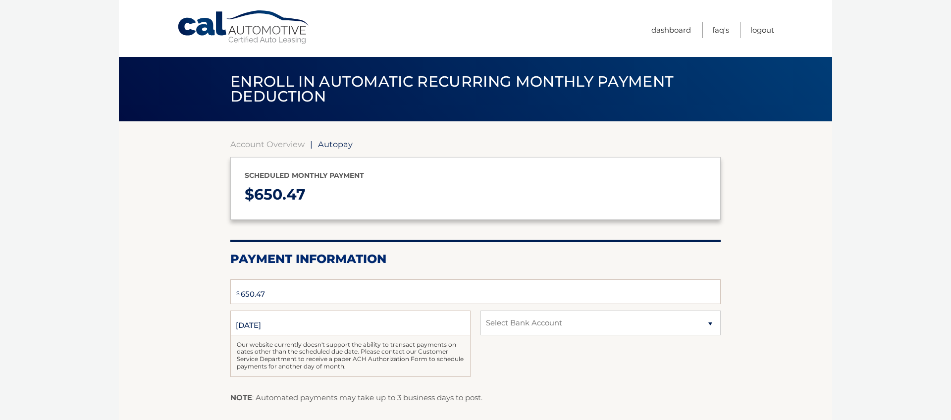
select select "NjIzMTc3Y2YtNDJlYi00MzExLWE4OGEtODkzMGNkZDk1YWY4"
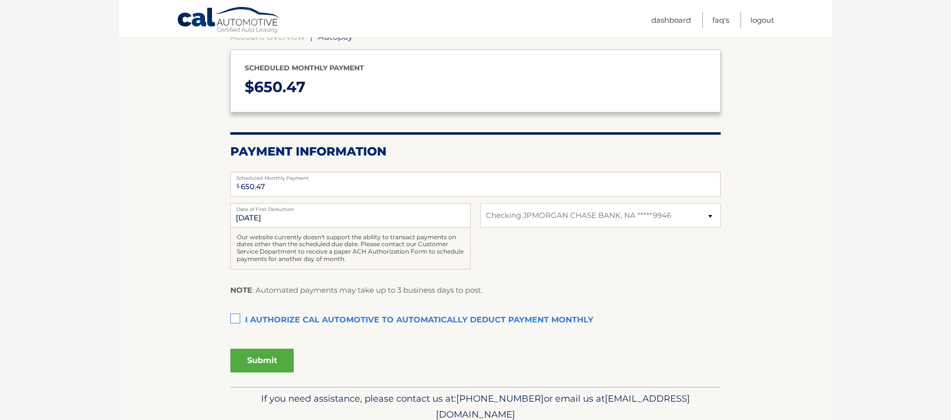
scroll to position [149, 0]
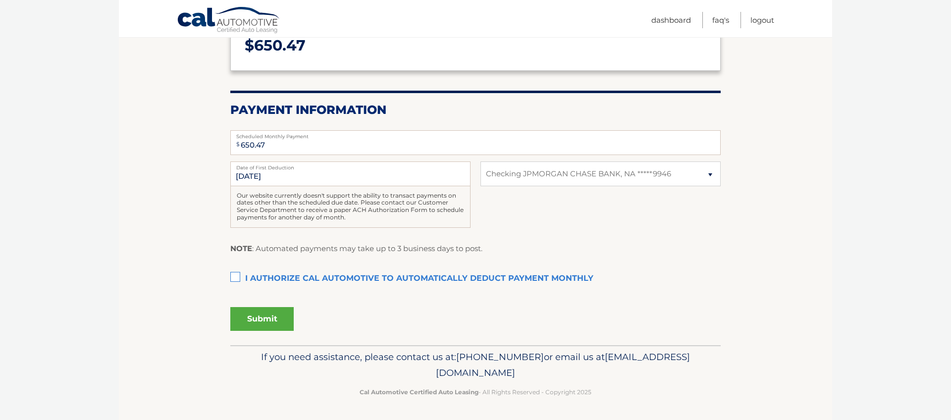
click at [234, 277] on label "I authorize cal automotive to automatically deduct payment monthly This checkbo…" at bounding box center [475, 279] width 490 height 20
click at [0, 0] on input "I authorize cal automotive to automatically deduct payment monthly This checkbo…" at bounding box center [0, 0] width 0 height 0
click at [252, 320] on button "Submit" at bounding box center [261, 319] width 63 height 24
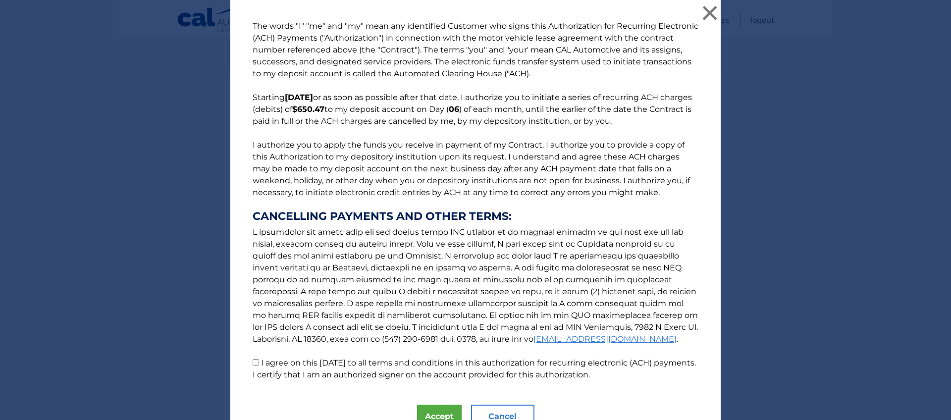
scroll to position [48, 0]
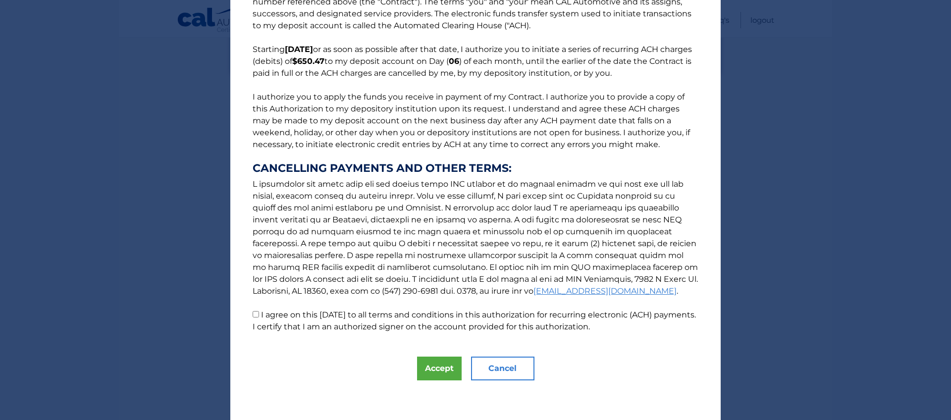
click at [256, 316] on input "I agree on this 08/28/2025 to all terms and conditions in this authorization fo…" at bounding box center [256, 314] width 6 height 6
checkbox input "true"
click at [439, 370] on button "Accept" at bounding box center [439, 369] width 45 height 24
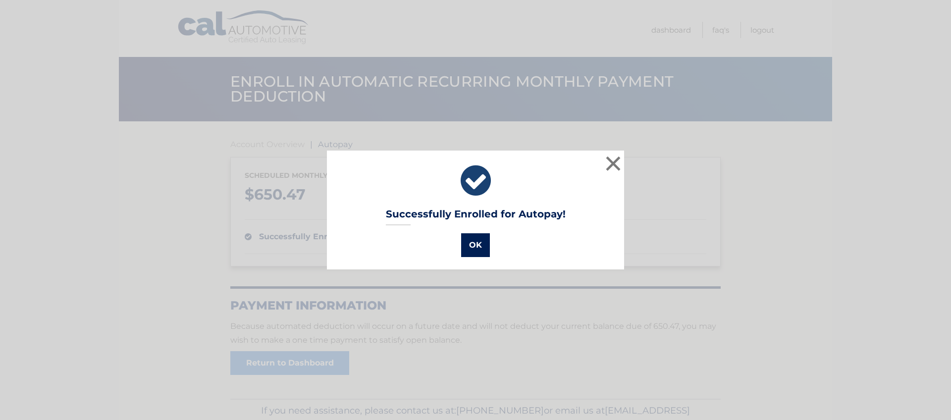
click at [478, 248] on button "OK" at bounding box center [475, 245] width 29 height 24
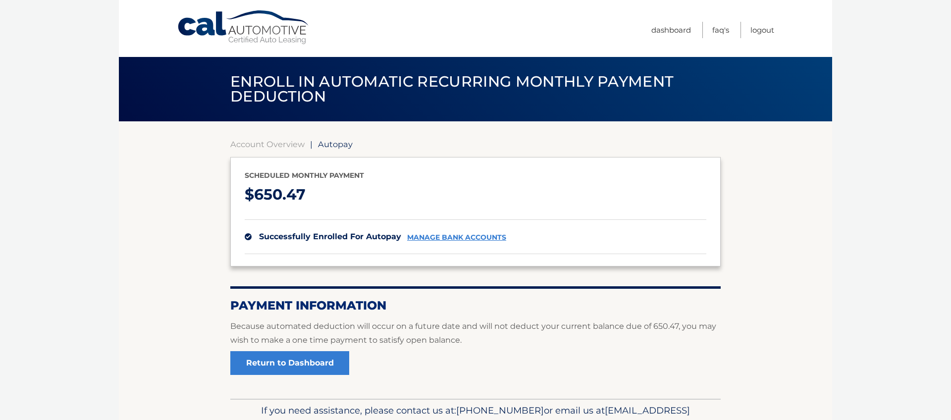
scroll to position [53, 0]
